Goal: Task Accomplishment & Management: Complete application form

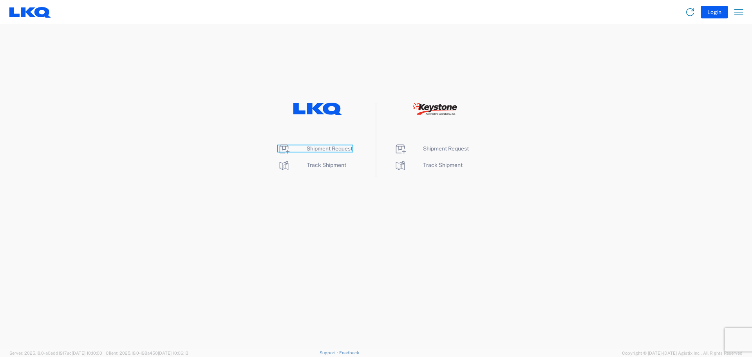
click at [328, 148] on span "Shipment Request" at bounding box center [330, 148] width 46 height 6
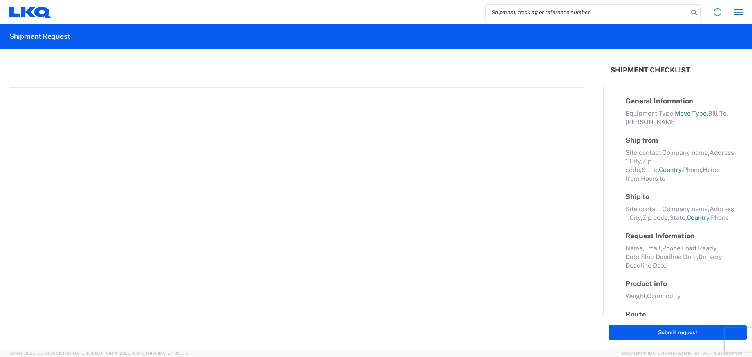
select select "FULL"
select select "LBS"
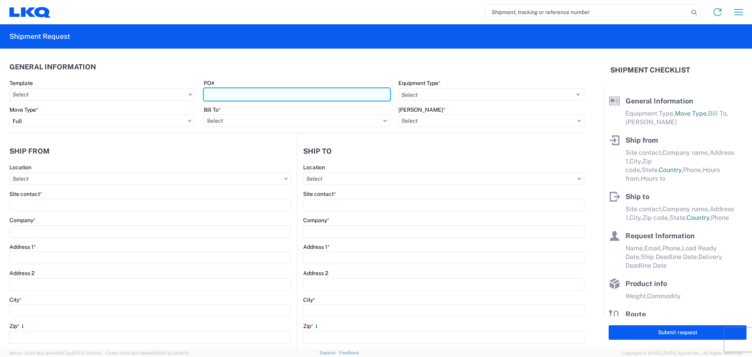
click at [208, 96] on input "PO#" at bounding box center [297, 94] width 186 height 13
click at [286, 98] on input "PO#" at bounding box center [297, 94] width 186 height 13
type input "A1781485"
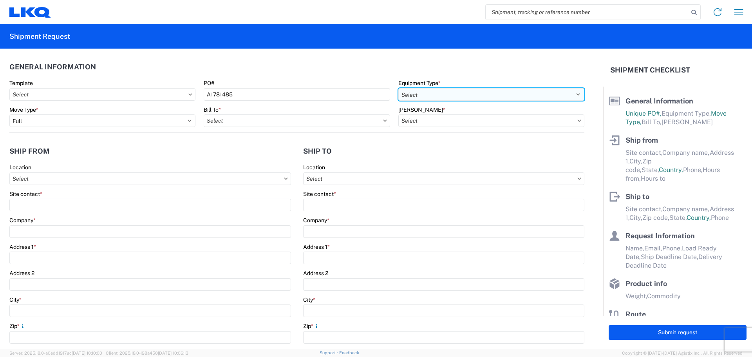
click at [573, 97] on select "Select 53’ Dry Van Flatbed Dropdeck (van) Lowboy (flatbed) Rail" at bounding box center [491, 94] width 186 height 13
select select "STDV"
click at [398, 88] on select "Select 53’ Dry Van Flatbed Dropdeck (van) Lowboy (flatbed) Rail" at bounding box center [491, 94] width 186 height 13
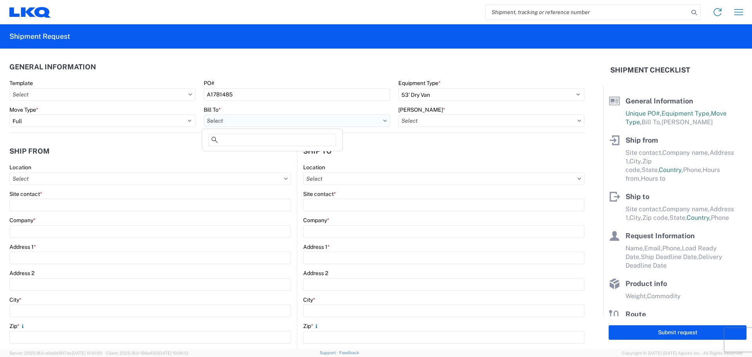
click at [377, 120] on input "Bill To *" at bounding box center [297, 120] width 186 height 13
type input "3095"
click at [260, 156] on div "3095 - [GEOGRAPHIC_DATA] (095)" at bounding box center [272, 155] width 137 height 13
type input "3095 - [GEOGRAPHIC_DATA] (095)"
click at [415, 120] on input "[PERSON_NAME] *" at bounding box center [491, 120] width 186 height 13
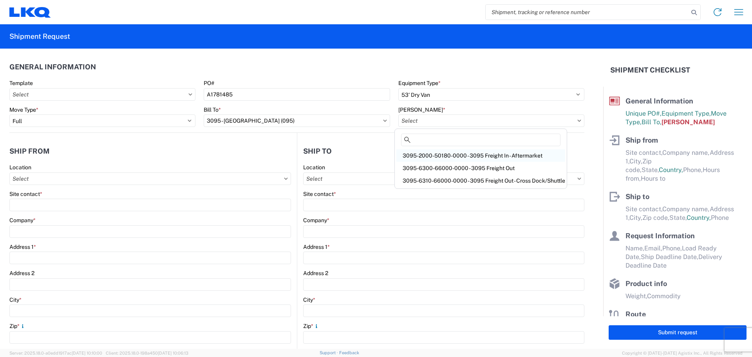
click at [413, 153] on div "3095-2000-50180-0000 - 3095 Freight In - Aftermarket" at bounding box center [480, 155] width 169 height 13
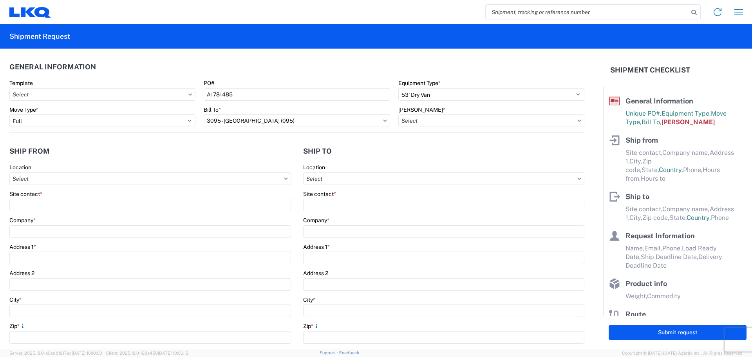
type input "3095-2000-50180-0000 - 3095 Freight In - Aftermarket"
click at [228, 175] on input "Location" at bounding box center [150, 178] width 282 height 13
type input "3064"
click at [74, 213] on div "3064 - [GEOGRAPHIC_DATA] (064)" at bounding box center [79, 213] width 137 height 13
type input "3064 - [GEOGRAPHIC_DATA] (064)"
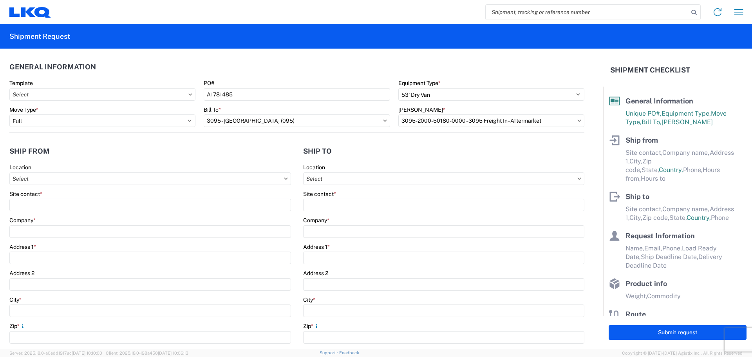
type input "LKQ Corporation"
type input "[STREET_ADDRESS]"
type input "[GEOGRAPHIC_DATA]"
type input "30336"
select select "GA"
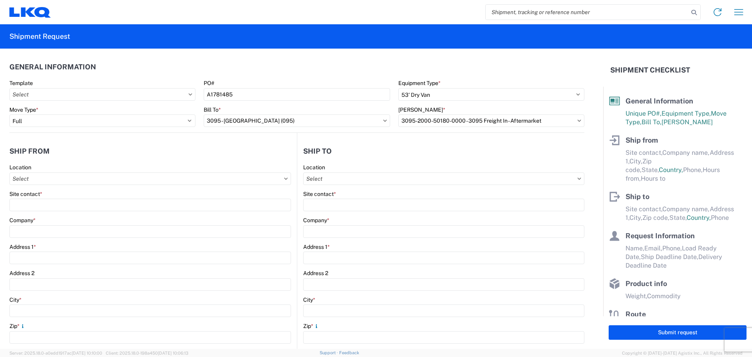
select select "US"
type input "[PHONE_NUMBER]"
type input "06:00"
type input "17:00"
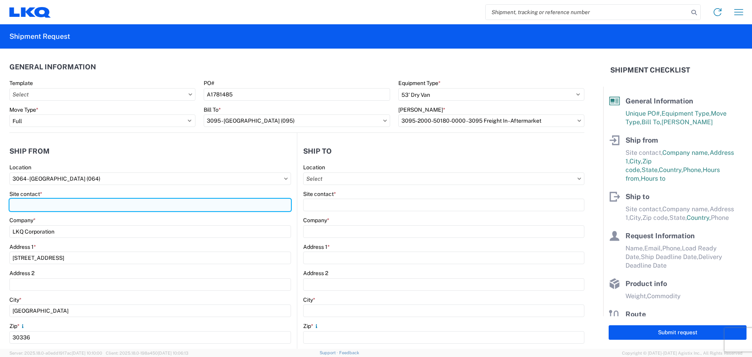
click at [94, 201] on input "Site contact *" at bounding box center [150, 205] width 282 height 13
type input "[PERSON_NAME]"
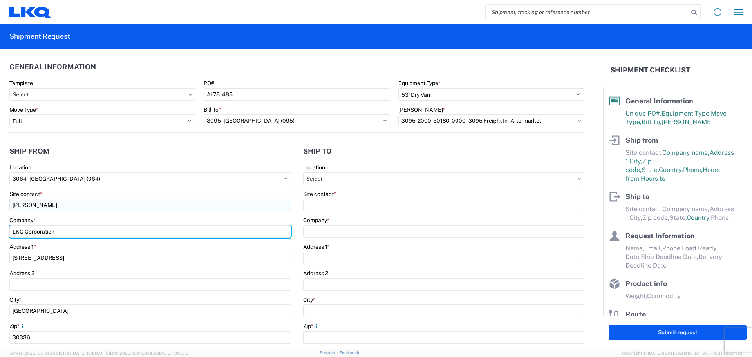
type input "[PERSON_NAME]"
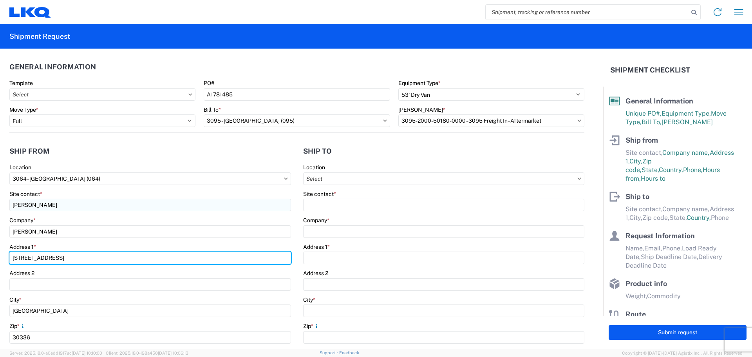
type input "[STREET_ADDRESS]"
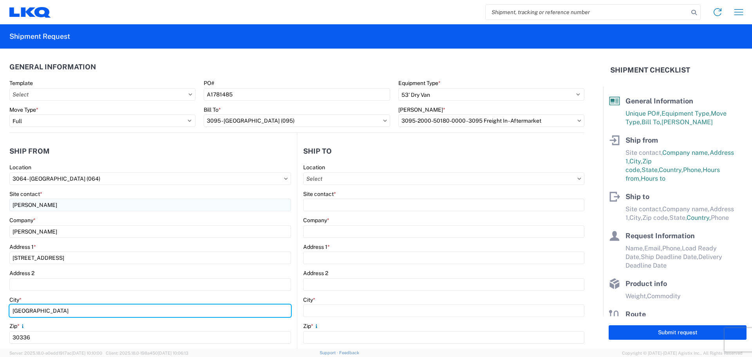
type input "SOUTH [PERSON_NAME]"
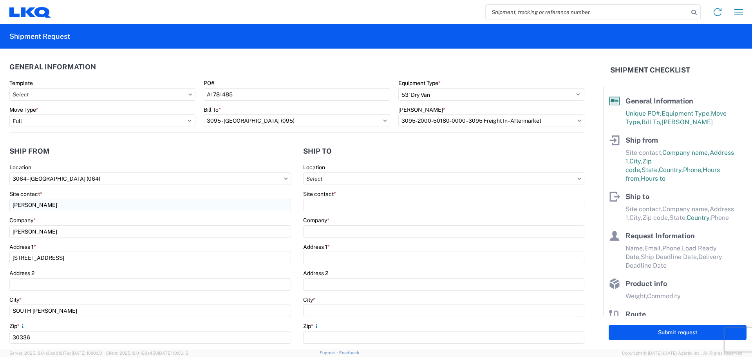
type input "[EMAIL_ADDRESS][DOMAIN_NAME]"
type input "4043464007"
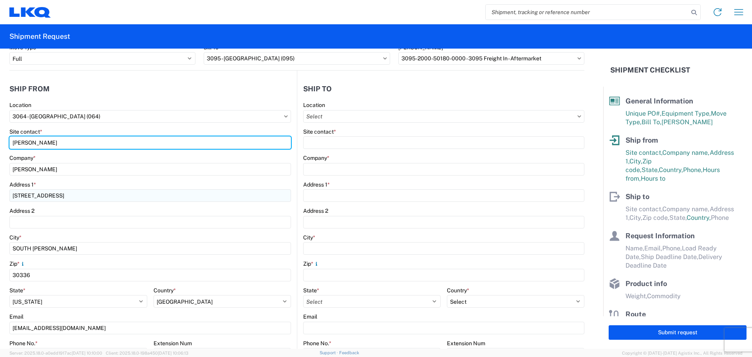
scroll to position [157, 0]
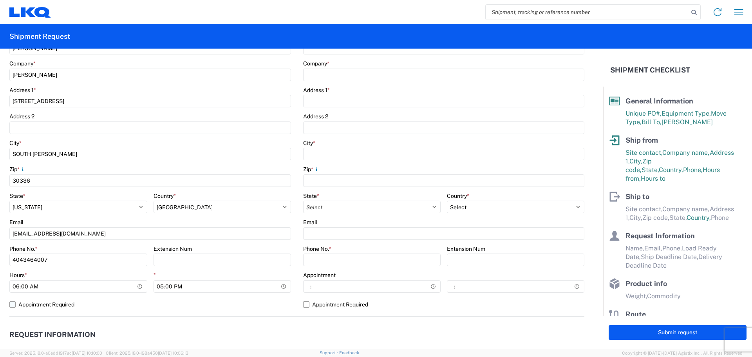
click at [11, 303] on label "Appointment Required" at bounding box center [150, 304] width 282 height 13
click at [0, 0] on input "Appointment Required" at bounding box center [0, 0] width 0 height 0
select select "GA"
select select "US"
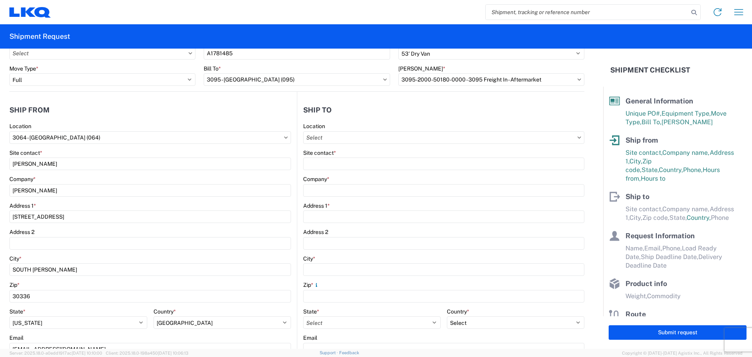
scroll to position [0, 0]
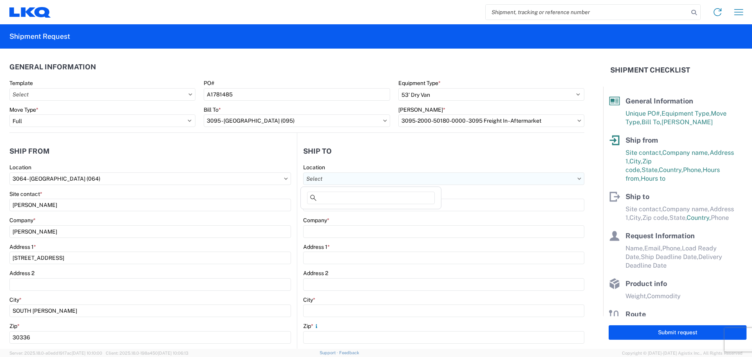
click at [344, 177] on input "Location" at bounding box center [443, 178] width 281 height 13
type input "3095"
click at [336, 211] on div "3095 - [GEOGRAPHIC_DATA] (095)" at bounding box center [370, 213] width 137 height 13
type input "3095 - [GEOGRAPHIC_DATA] (095)"
type input "LKQ Corporation"
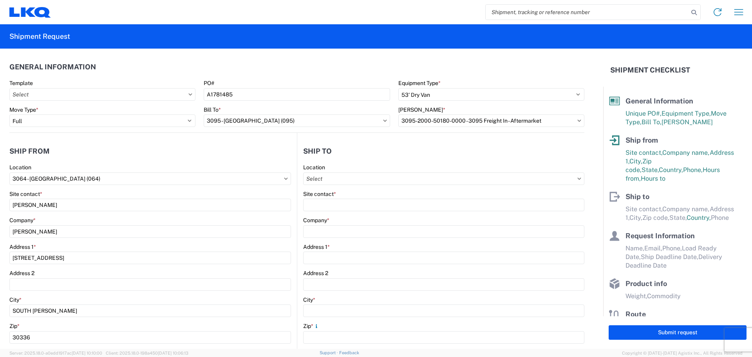
type input "[STREET_ADDRESS][PERSON_NAME]"
type input "Austin"
type input "78728"
select select "[GEOGRAPHIC_DATA]"
select select "US"
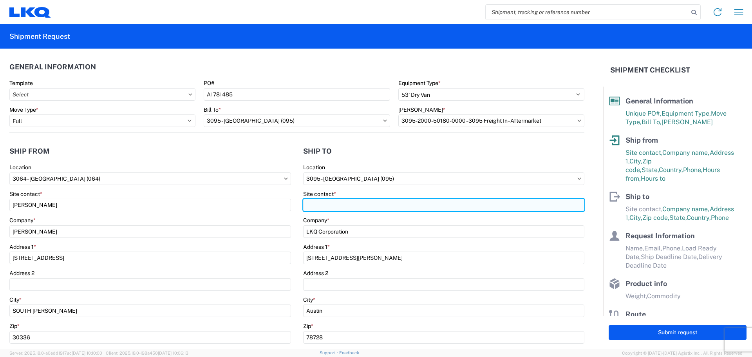
click at [346, 204] on input "Site contact *" at bounding box center [443, 205] width 281 height 13
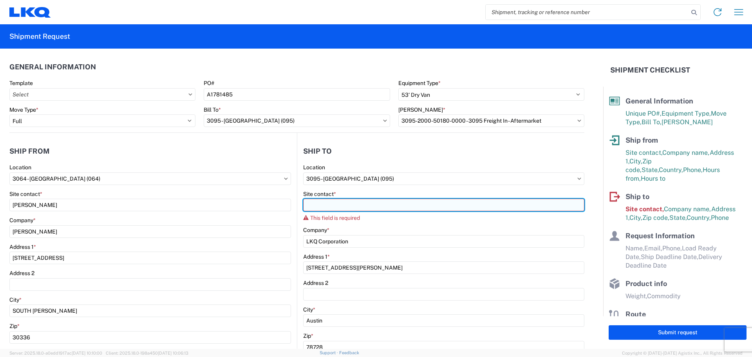
paste input "[PERSON_NAME]"
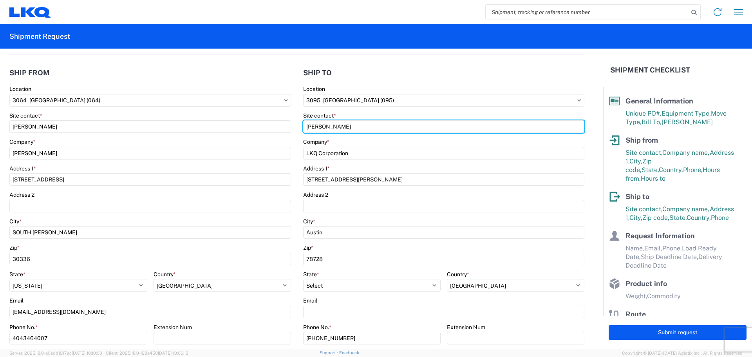
scroll to position [157, 0]
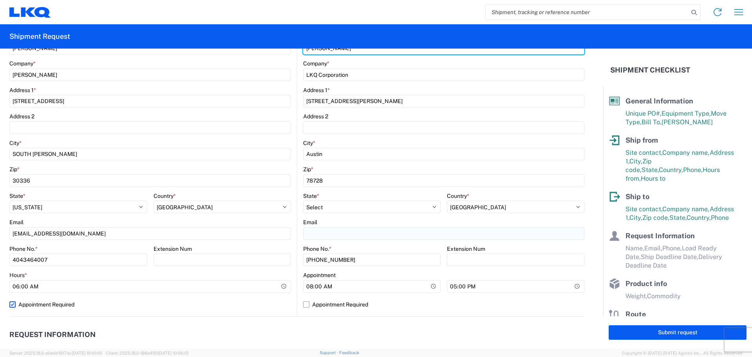
type input "[PERSON_NAME]"
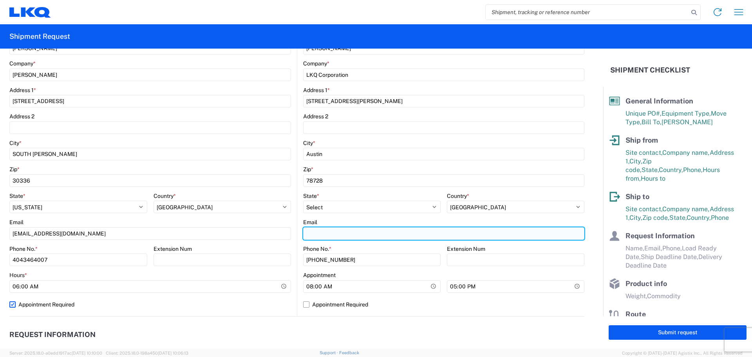
click at [359, 237] on input "Email" at bounding box center [443, 233] width 281 height 13
click at [353, 229] on input "Email" at bounding box center [443, 233] width 281 height 13
paste input "[EMAIL_ADDRESS][DOMAIN_NAME]"
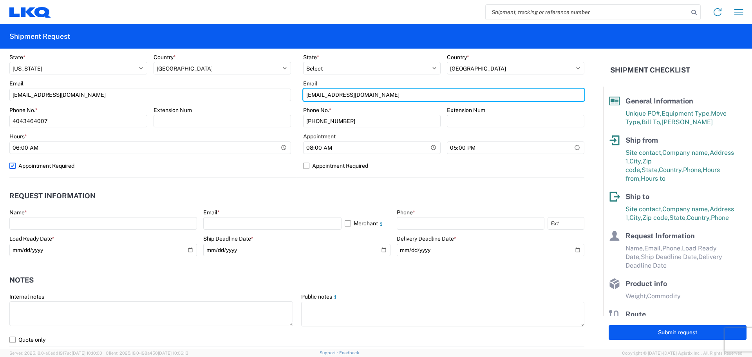
scroll to position [313, 0]
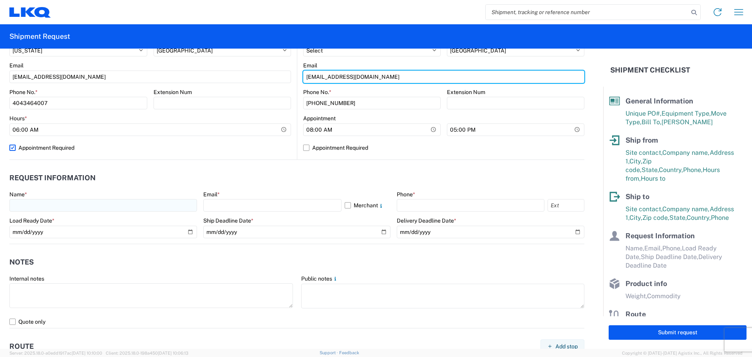
type input "[EMAIL_ADDRESS][DOMAIN_NAME]"
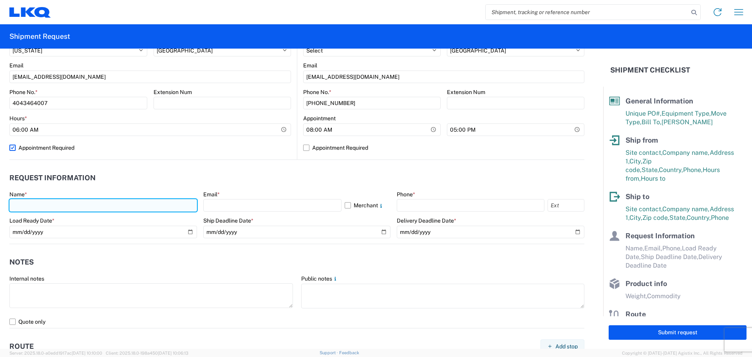
click at [119, 200] on input "text" at bounding box center [103, 205] width 188 height 13
type input "[PERSON_NAME]"
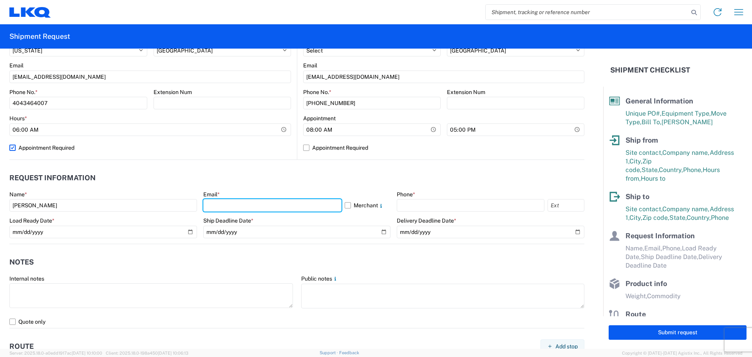
type input "[EMAIL_ADDRESS][DOMAIN_NAME]"
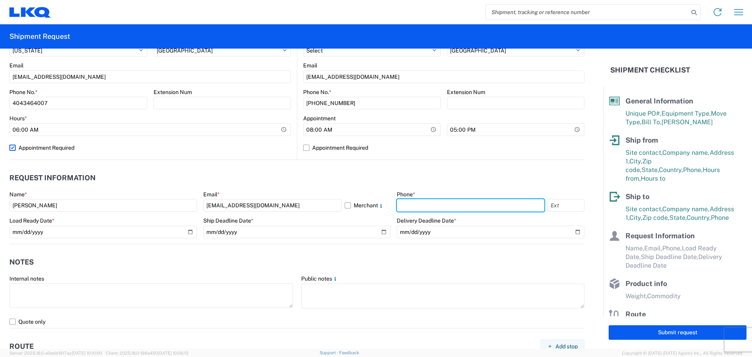
type input "4043464007"
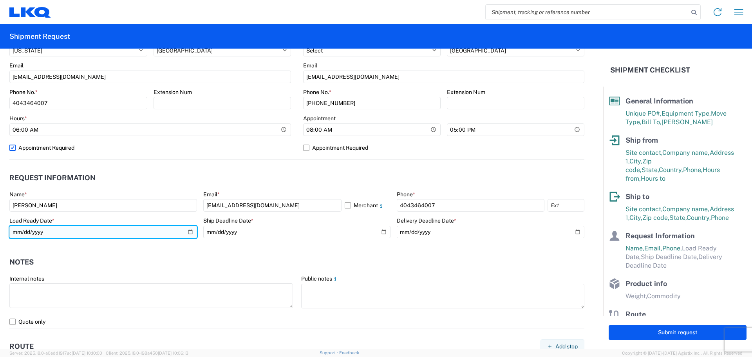
click at [188, 232] on input "date" at bounding box center [103, 232] width 188 height 13
type input "[DATE]"
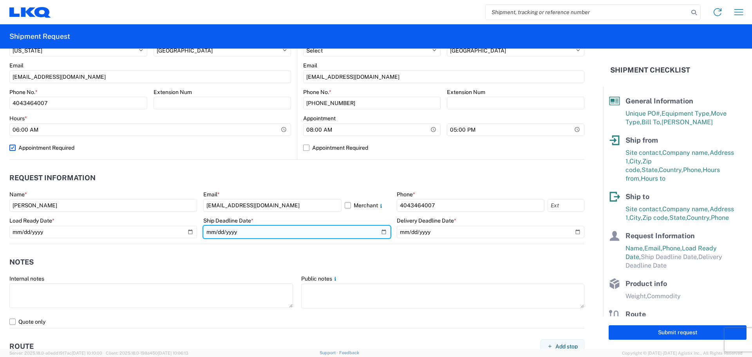
click at [377, 233] on input "date" at bounding box center [297, 232] width 188 height 13
type input "[DATE]"
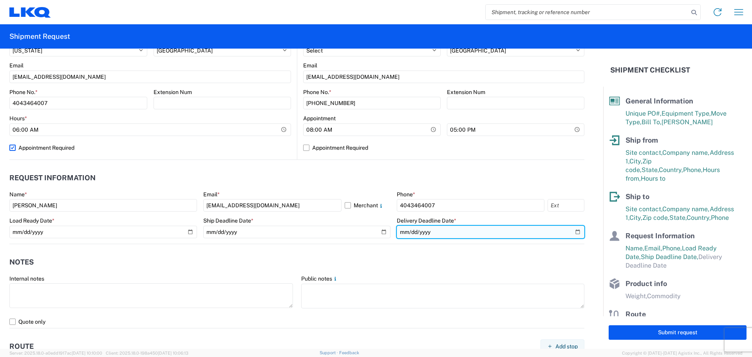
click at [571, 232] on input "date" at bounding box center [491, 232] width 188 height 13
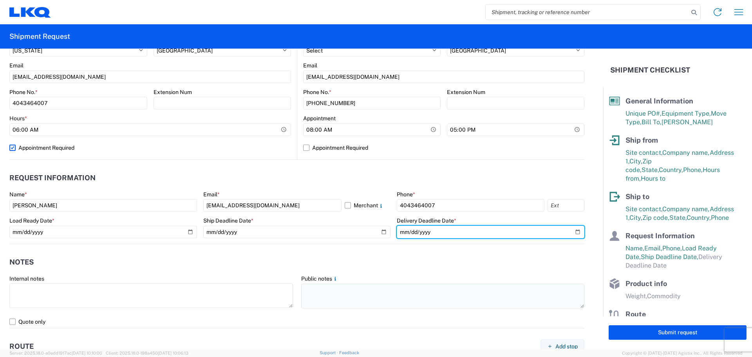
type input "[DATE]"
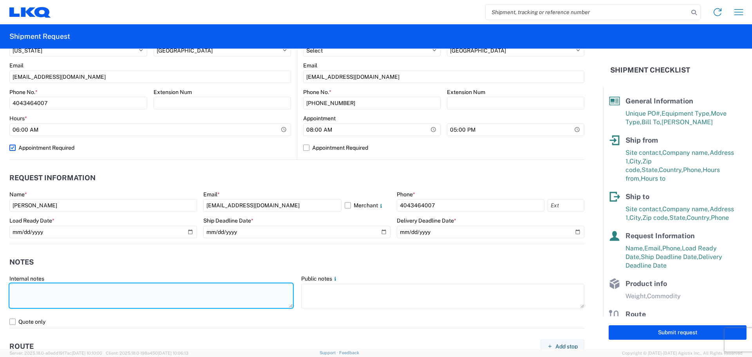
click at [47, 289] on textarea at bounding box center [151, 295] width 284 height 25
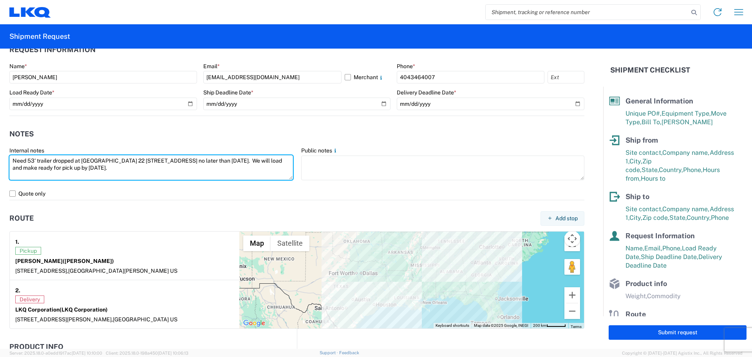
scroll to position [470, 0]
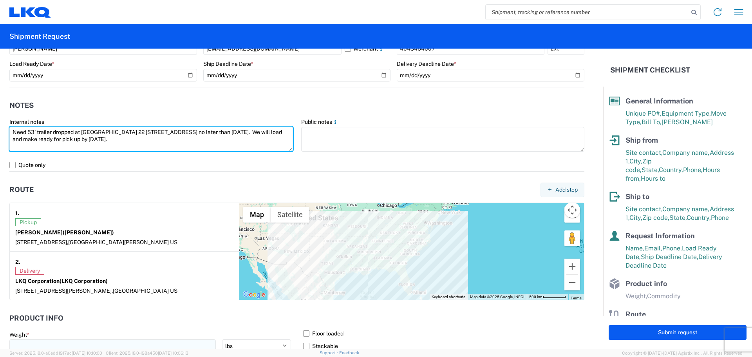
type textarea "Need 53' trailer dropped at [GEOGRAPHIC_DATA] 22 [STREET_ADDRESS] no later than…"
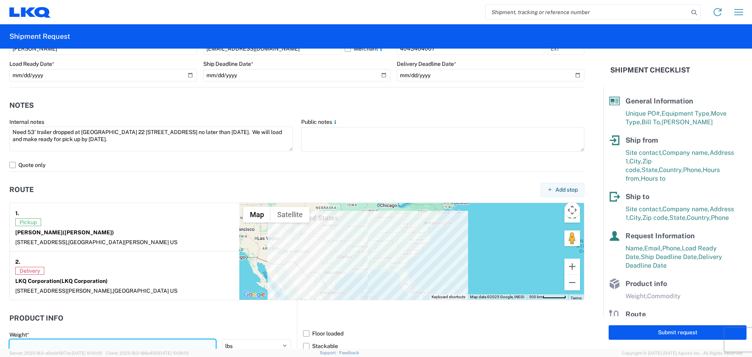
click at [153, 345] on input "number" at bounding box center [112, 345] width 206 height 13
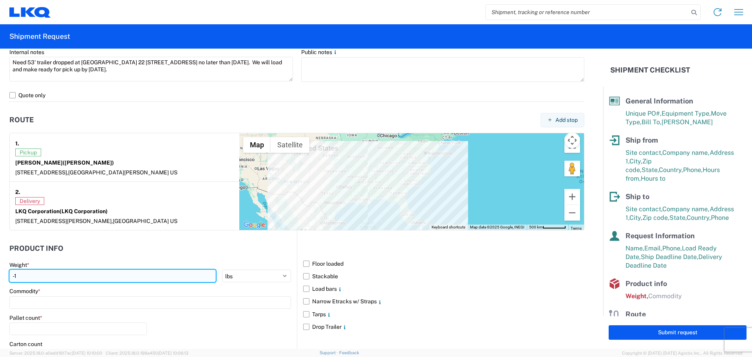
scroll to position [627, 0]
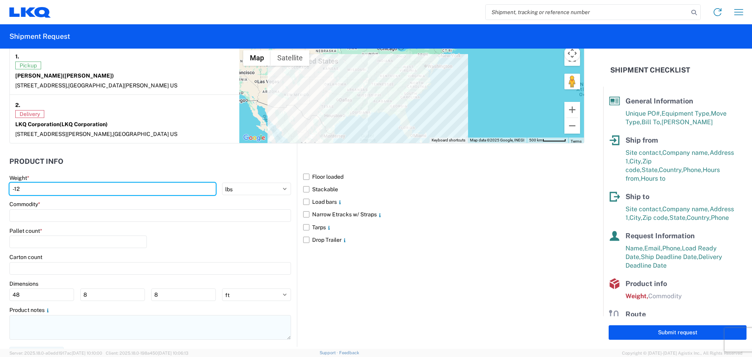
type input "-1"
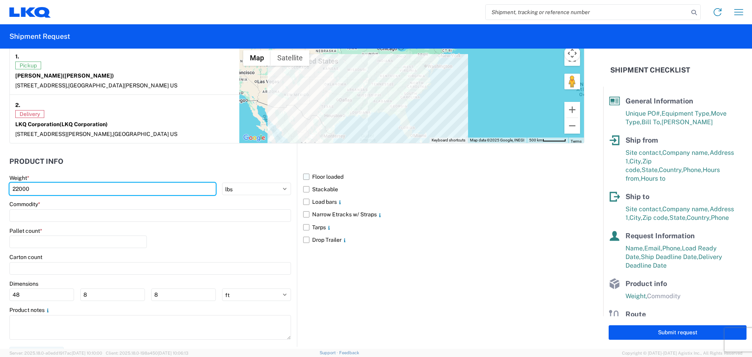
type input "22000"
click at [303, 177] on label "Floor loaded" at bounding box center [443, 176] width 281 height 13
click at [0, 0] on input "Floor loaded" at bounding box center [0, 0] width 0 height 0
click at [122, 212] on input at bounding box center [150, 215] width 282 height 13
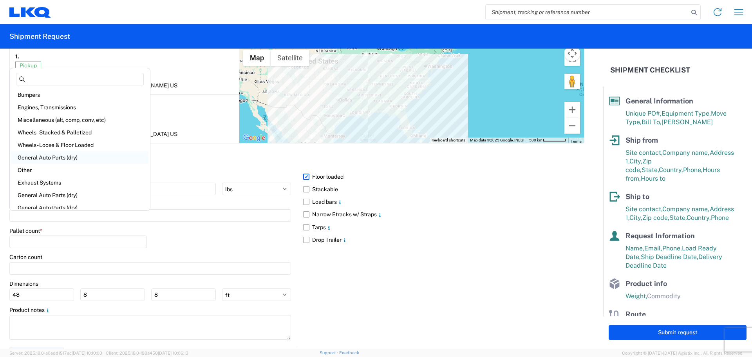
click at [70, 155] on div "General Auto Parts (dry)" at bounding box center [79, 157] width 137 height 13
type input "General Auto Parts (dry)"
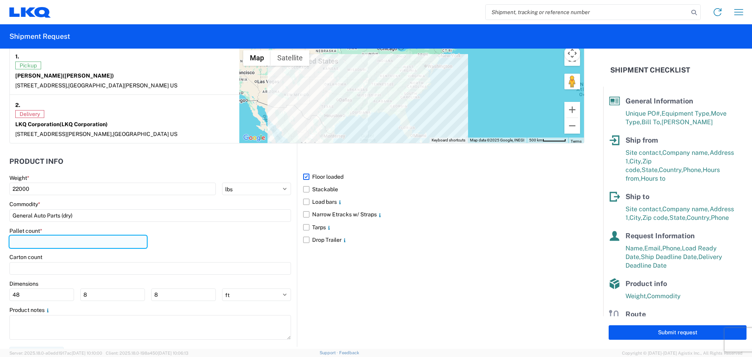
click at [73, 236] on input "number" at bounding box center [77, 241] width 137 height 13
type input "22"
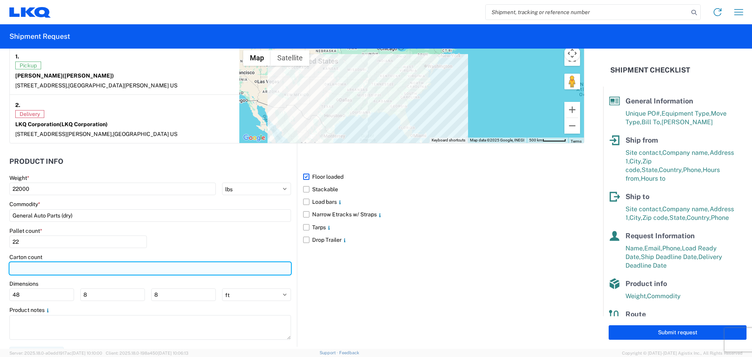
click at [91, 267] on input "number" at bounding box center [150, 268] width 282 height 13
click at [56, 266] on input "11" at bounding box center [150, 268] width 282 height 13
type input "1"
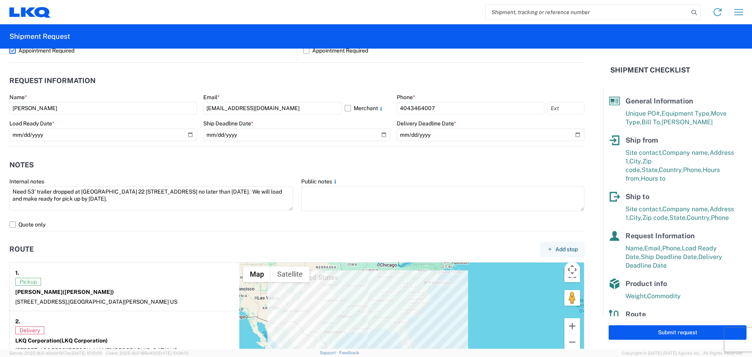
scroll to position [404, 0]
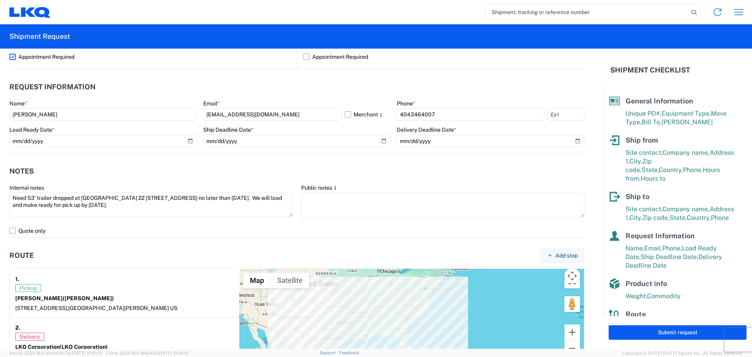
click at [457, 249] on header "Route Add stop" at bounding box center [296, 256] width 575 height 18
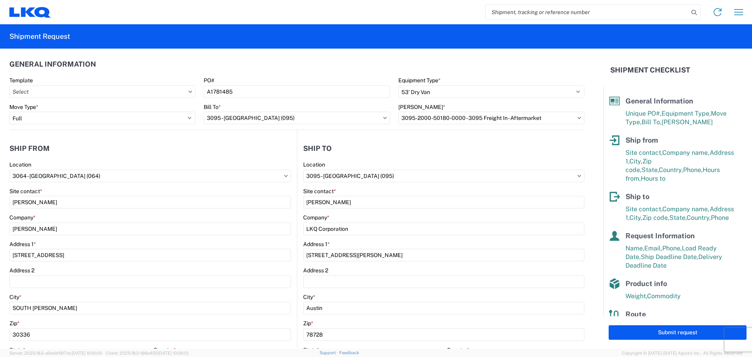
scroll to position [0, 0]
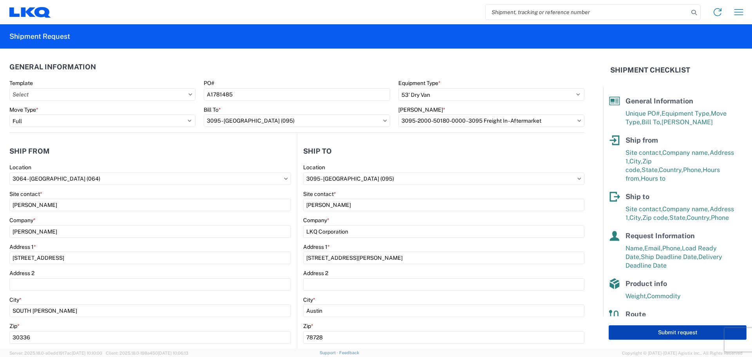
click at [642, 329] on button "Submit request" at bounding box center [678, 332] width 138 height 14
select select "US"
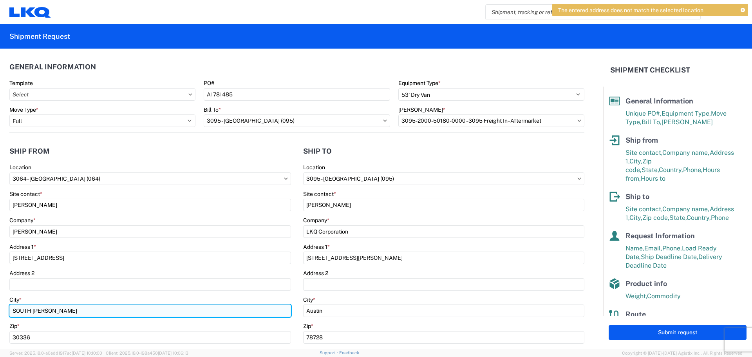
click at [71, 315] on input "SOUTH [PERSON_NAME]" at bounding box center [150, 310] width 282 height 13
type input "[GEOGRAPHIC_DATA]"
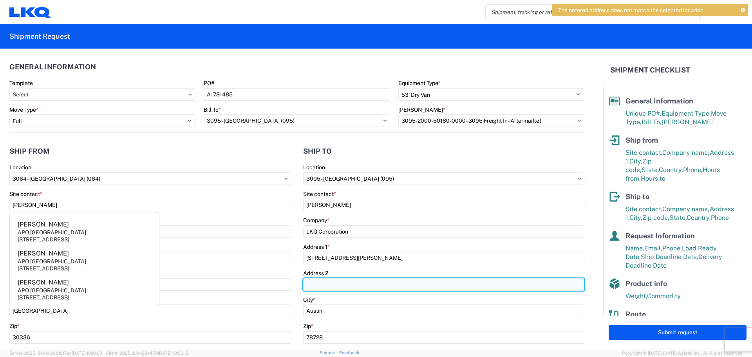
click at [442, 288] on input "Address 2" at bounding box center [443, 284] width 281 height 13
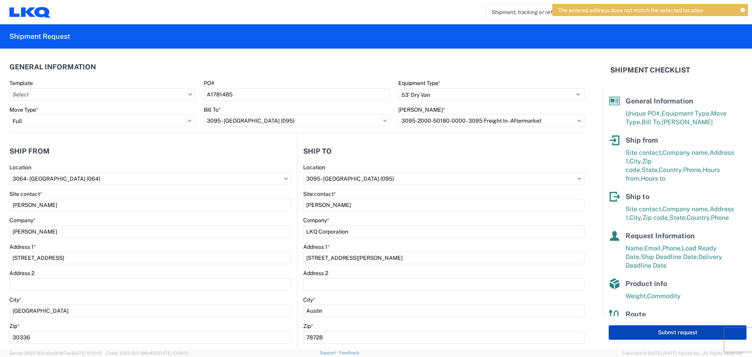
click at [655, 333] on button "Submit request" at bounding box center [678, 332] width 138 height 14
